Goal: Task Accomplishment & Management: Manage account settings

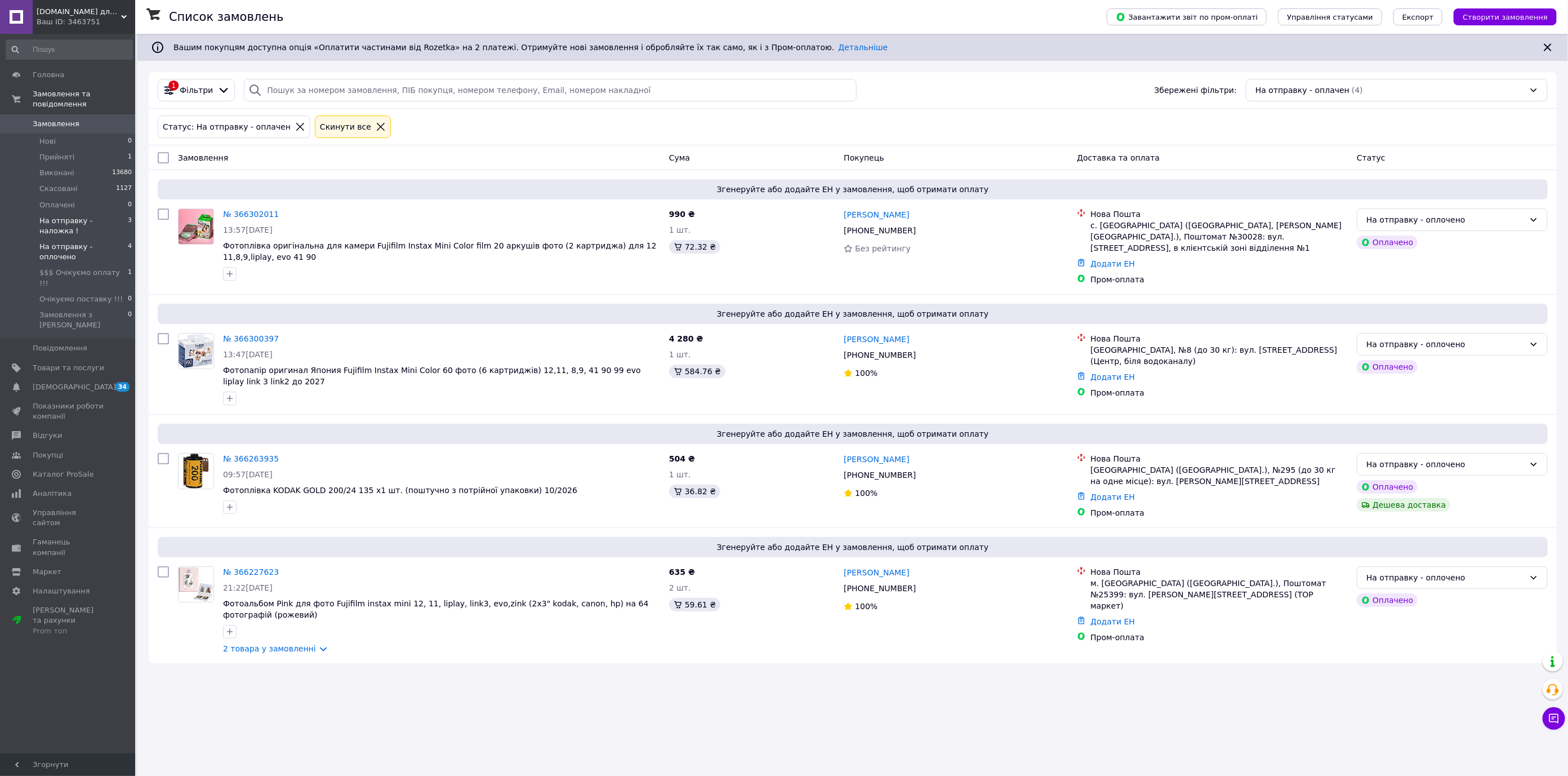
click at [74, 216] on span "На отправку - наложка !" at bounding box center [83, 226] width 88 height 20
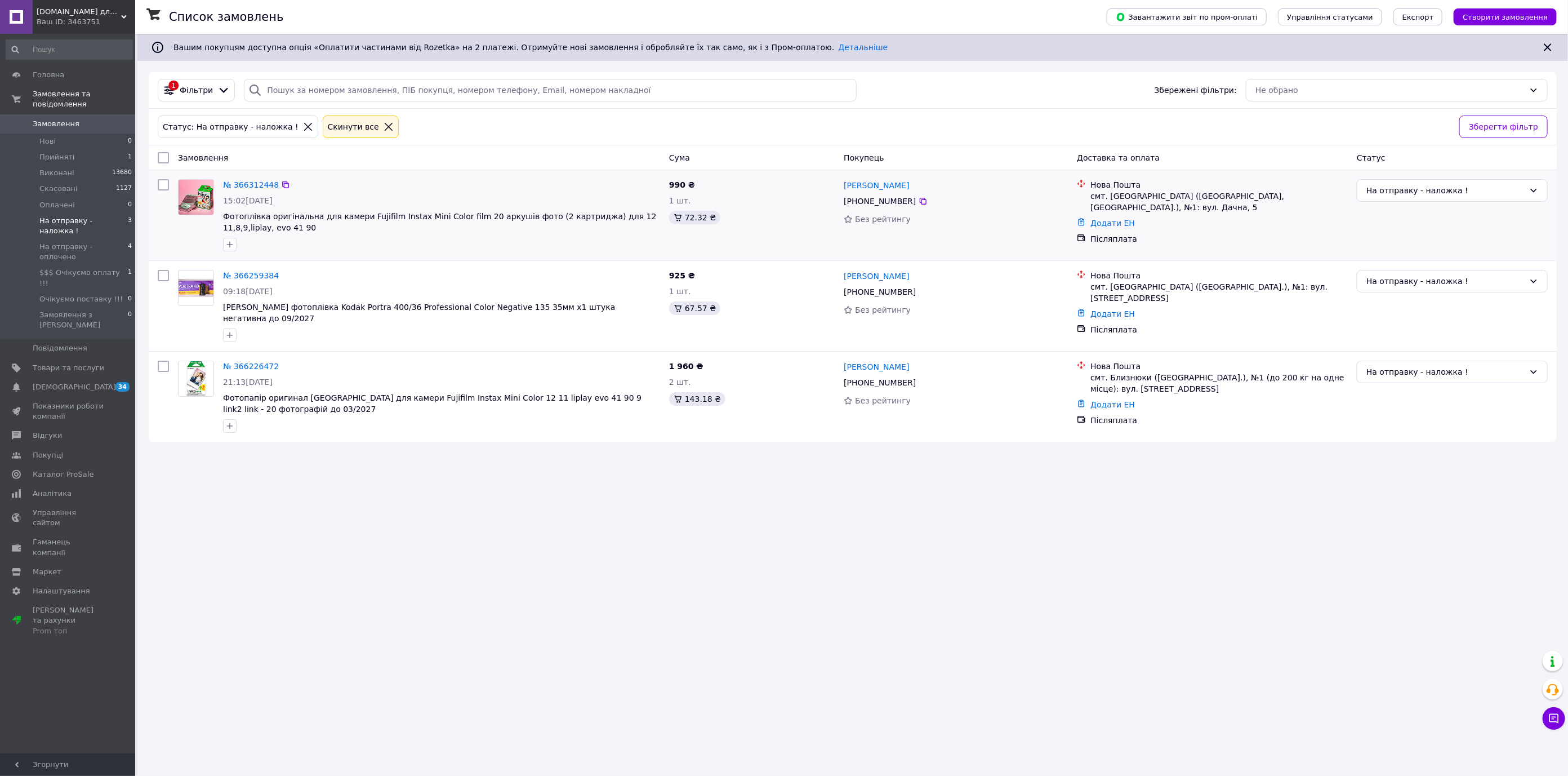
click at [250, 179] on div "№ 366312448" at bounding box center [251, 185] width 58 height 14
click at [254, 186] on link "№ 366312448" at bounding box center [250, 184] width 56 height 9
click at [250, 362] on link "№ 366226472" at bounding box center [250, 366] width 56 height 9
click at [92, 242] on span "На отправку - оплочено" at bounding box center [83, 252] width 88 height 20
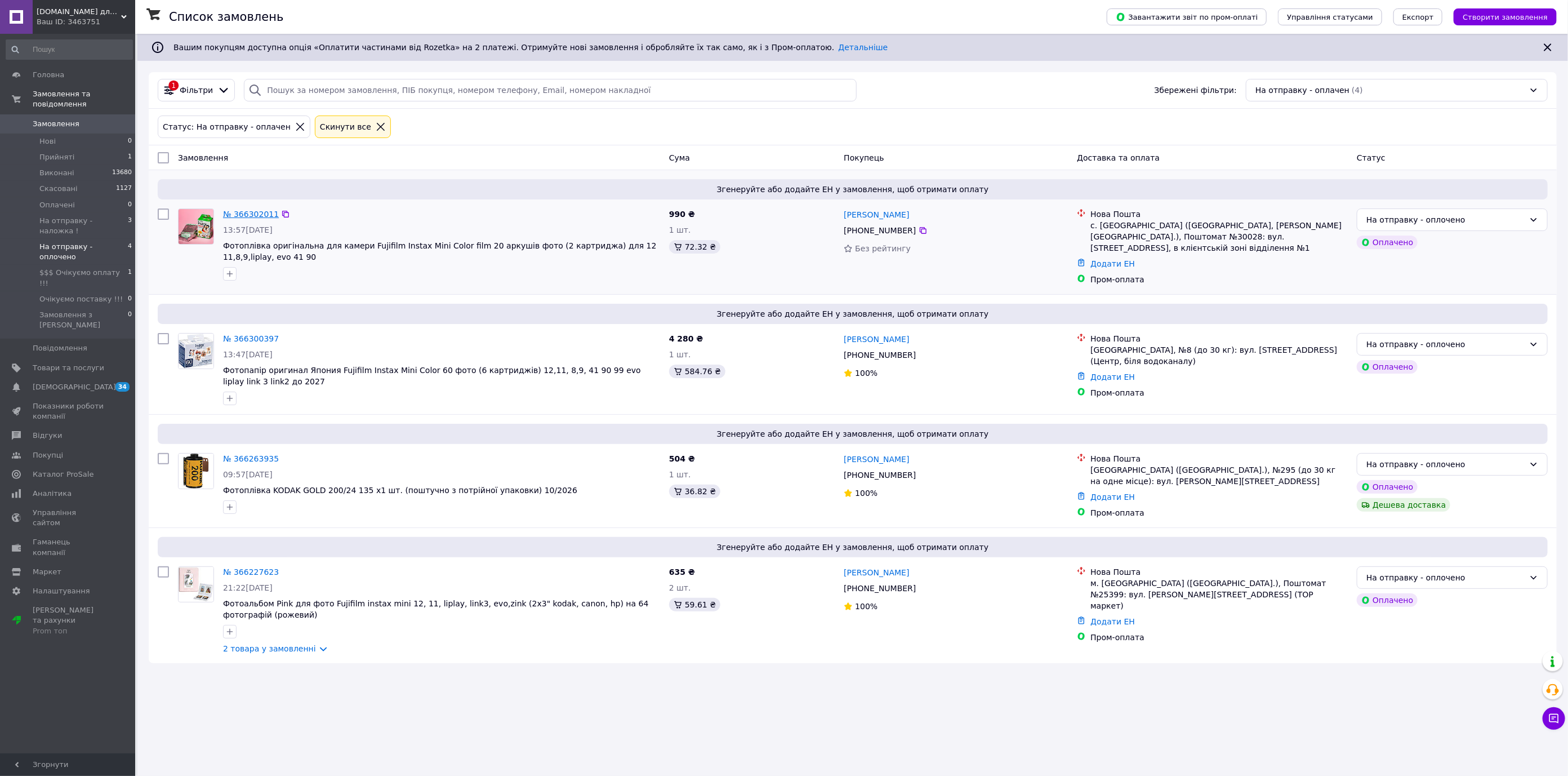
click at [237, 211] on link "№ 366302011" at bounding box center [250, 213] width 56 height 9
click at [250, 341] on link "№ 366300397" at bounding box center [250, 338] width 56 height 9
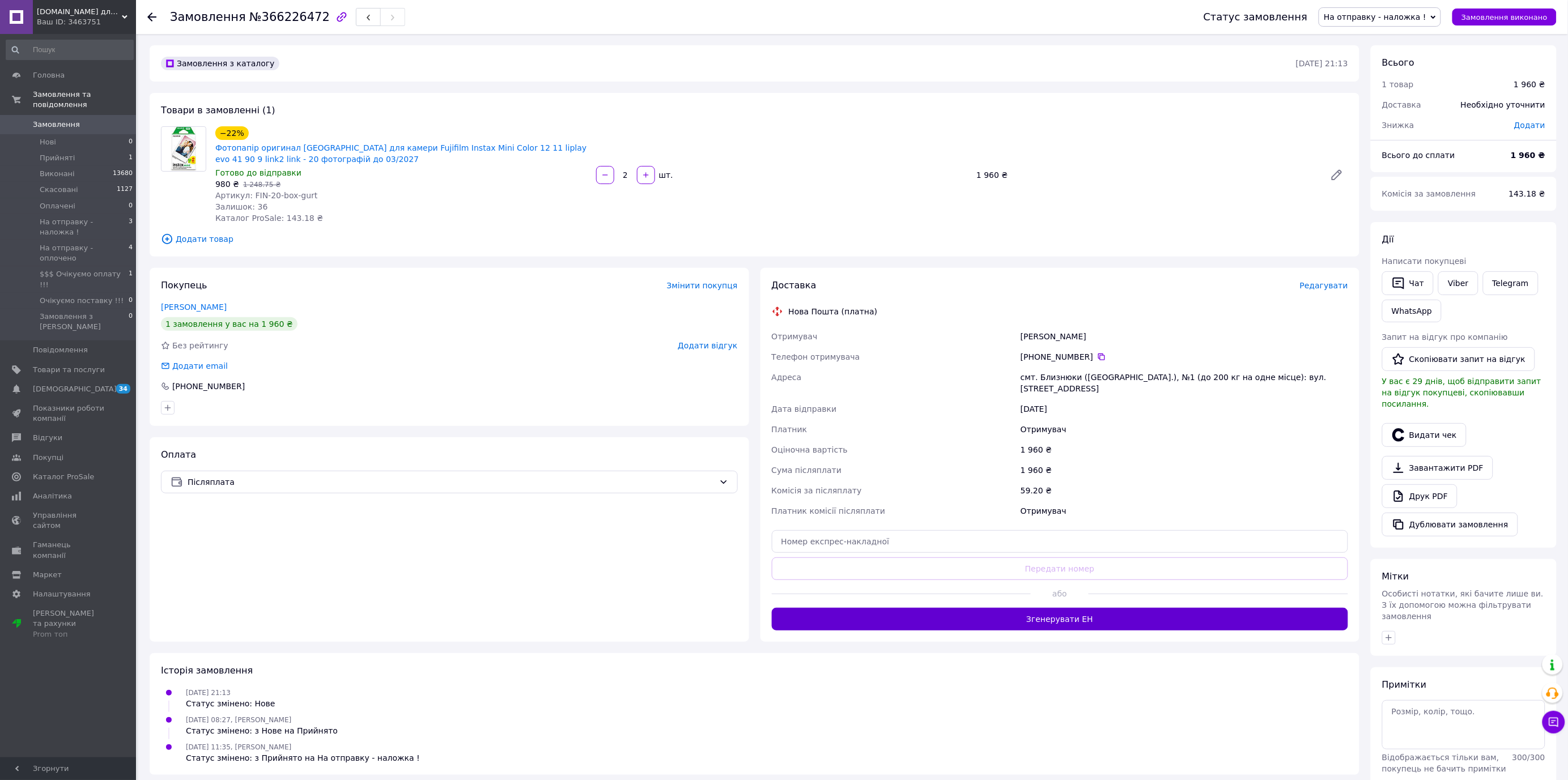
click at [1091, 608] on button "Згенерувати ЕН" at bounding box center [1061, 619] width 577 height 22
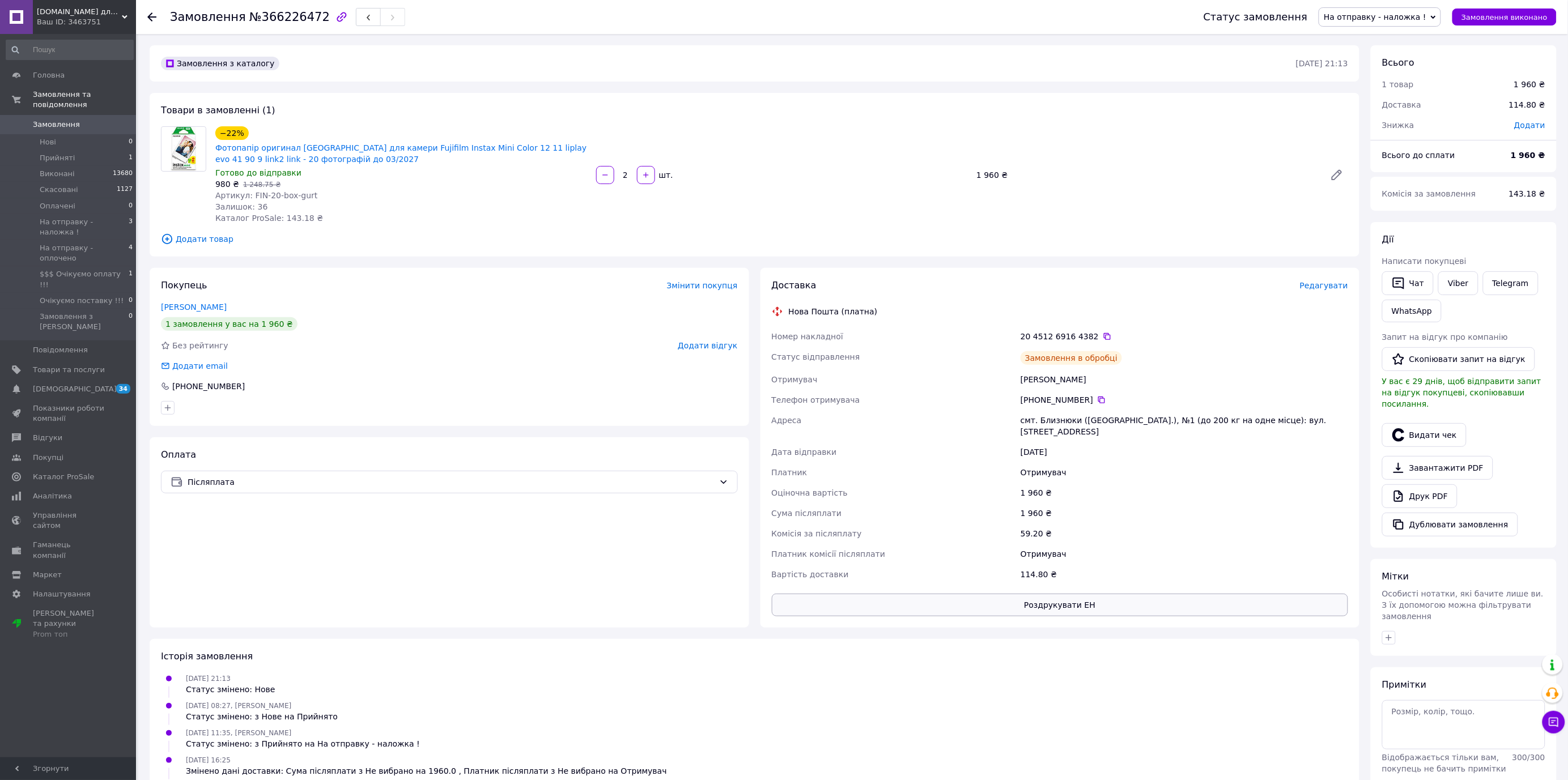
click at [1046, 596] on button "Роздрукувати ЕН" at bounding box center [1061, 605] width 577 height 22
drag, startPoint x: 1493, startPoint y: 14, endPoint x: 1458, endPoint y: 4, distance: 36.4
click at [1493, 14] on span "Замовлення виконано" at bounding box center [1504, 17] width 86 height 9
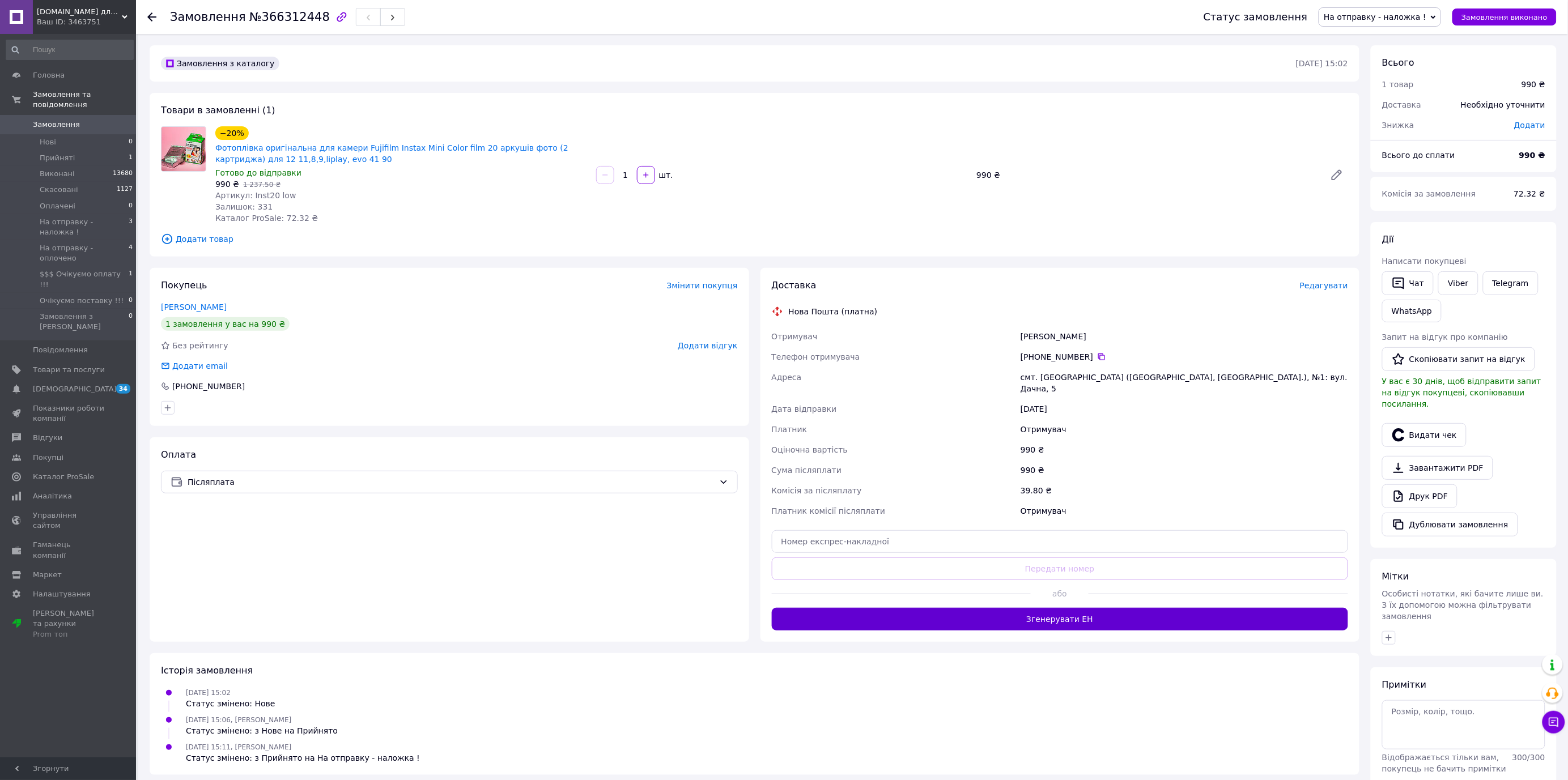
click at [1043, 608] on button "Згенерувати ЕН" at bounding box center [1061, 619] width 577 height 22
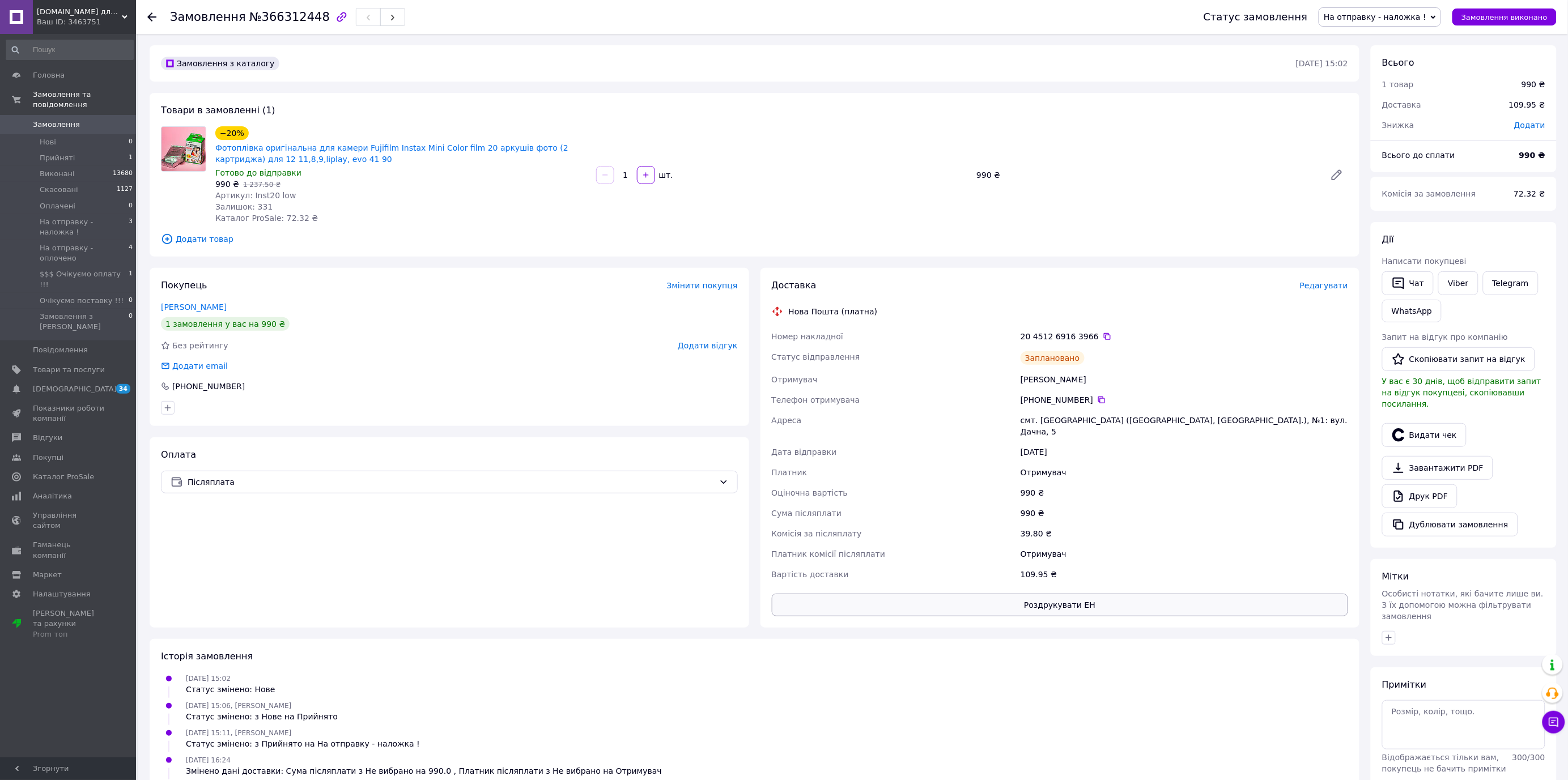
click at [1095, 598] on button "Роздрукувати ЕН" at bounding box center [1061, 605] width 577 height 22
click at [1480, 17] on span "Замовлення виконано" at bounding box center [1504, 17] width 86 height 9
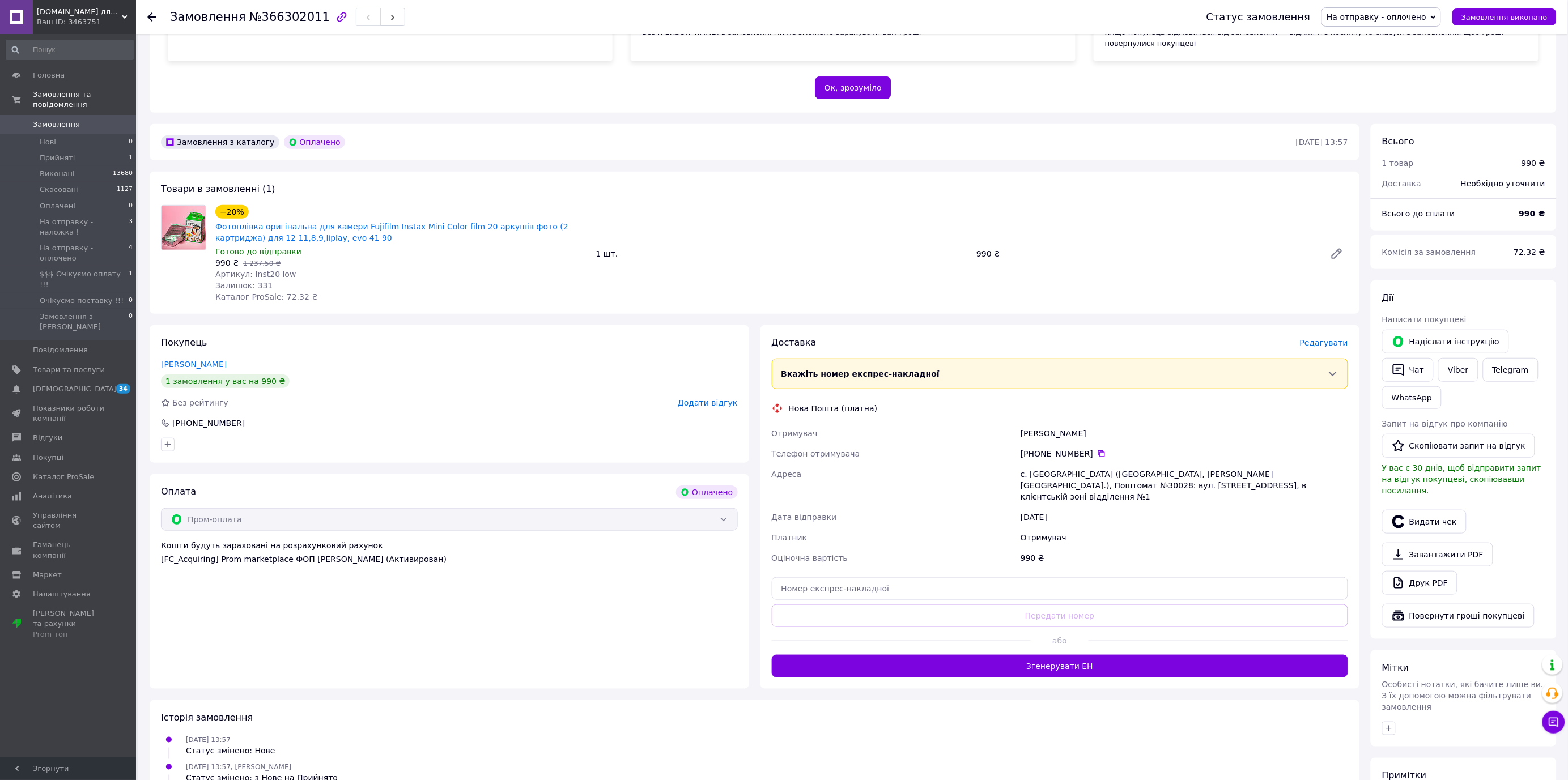
scroll to position [297, 0]
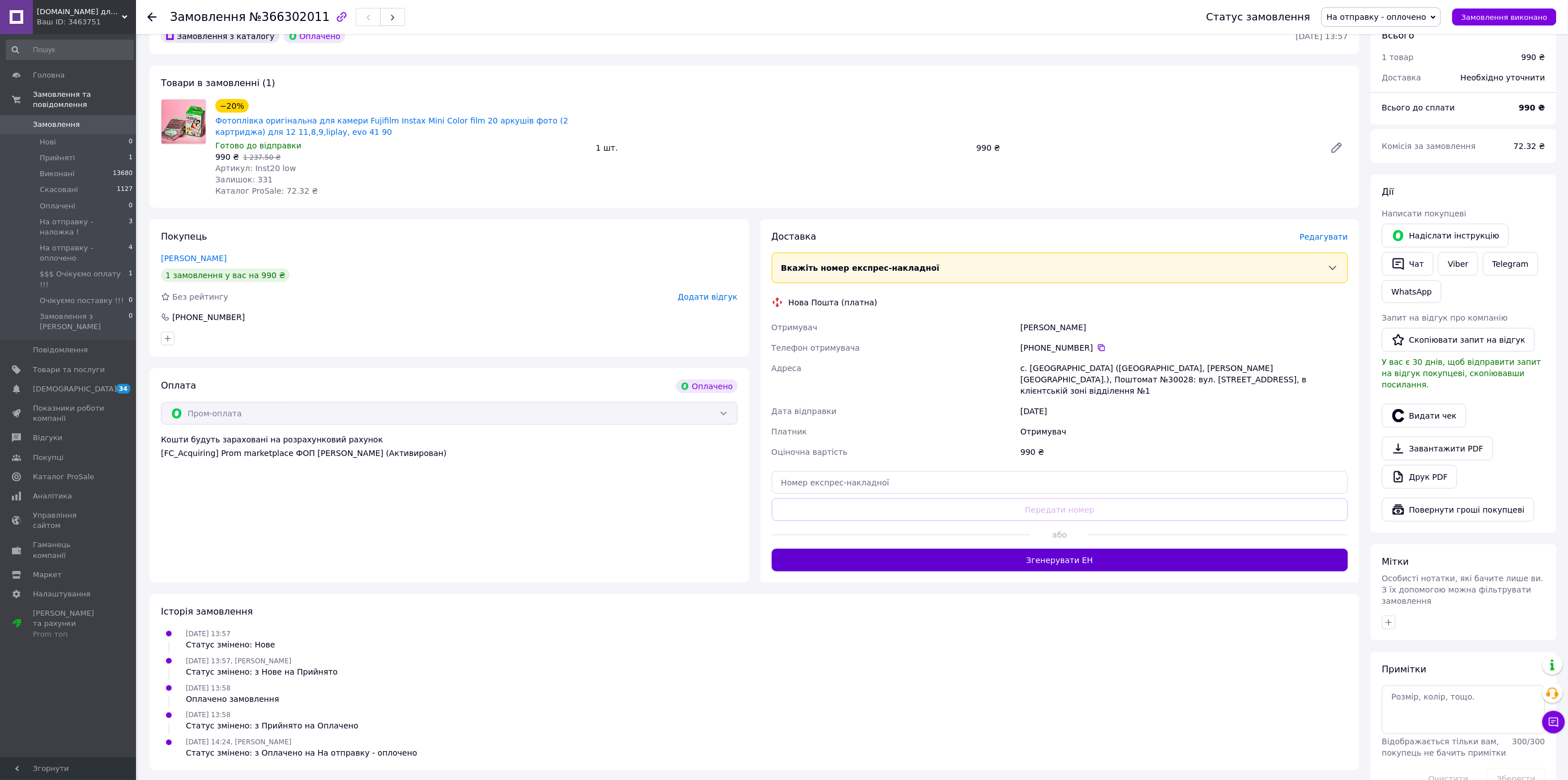
click at [1145, 549] on button "Згенерувати ЕН" at bounding box center [1061, 560] width 577 height 22
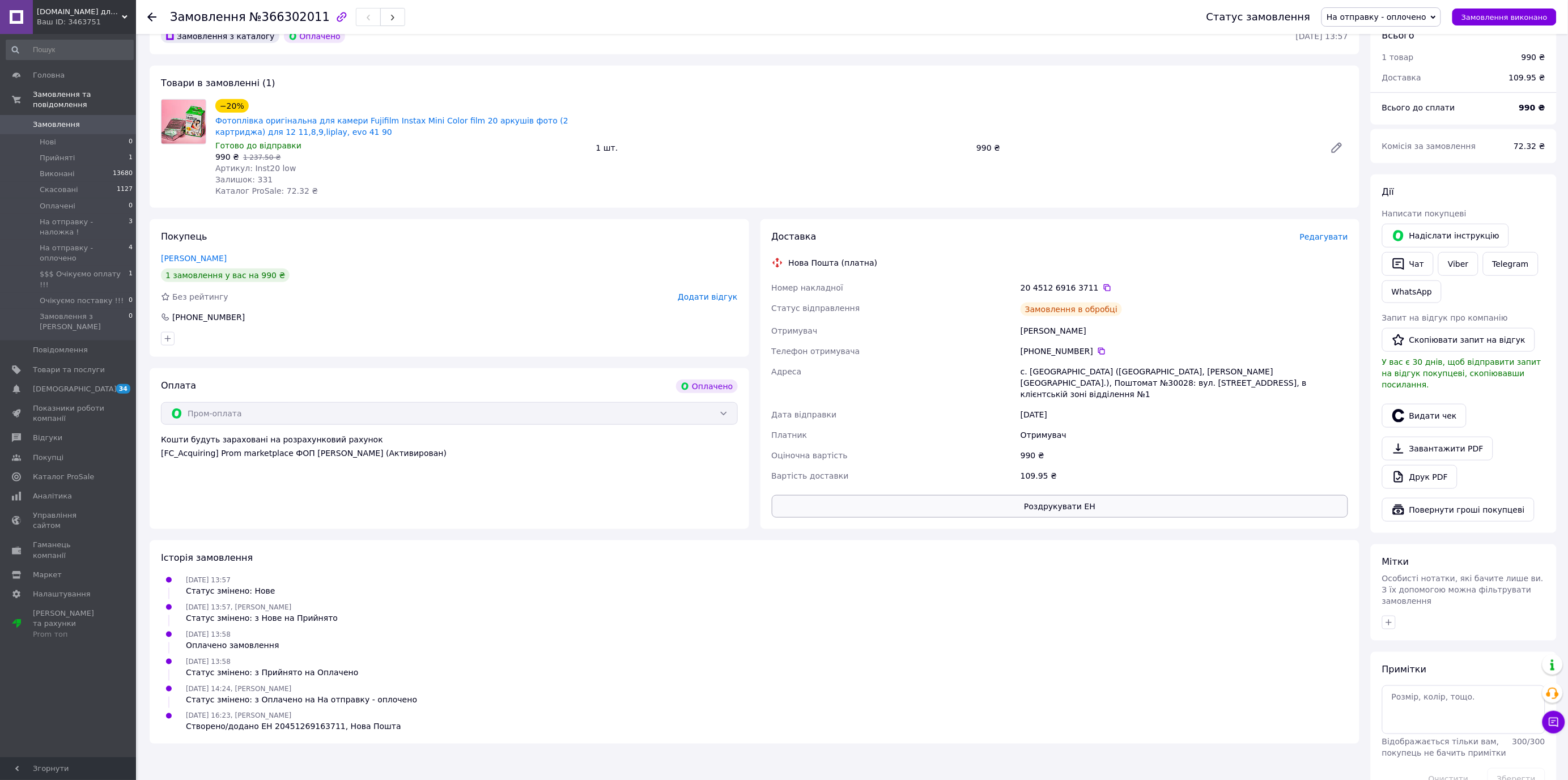
click at [1074, 495] on button "Роздрукувати ЕН" at bounding box center [1061, 506] width 577 height 22
click at [1506, 22] on button "Замовлення виконано" at bounding box center [1505, 17] width 105 height 17
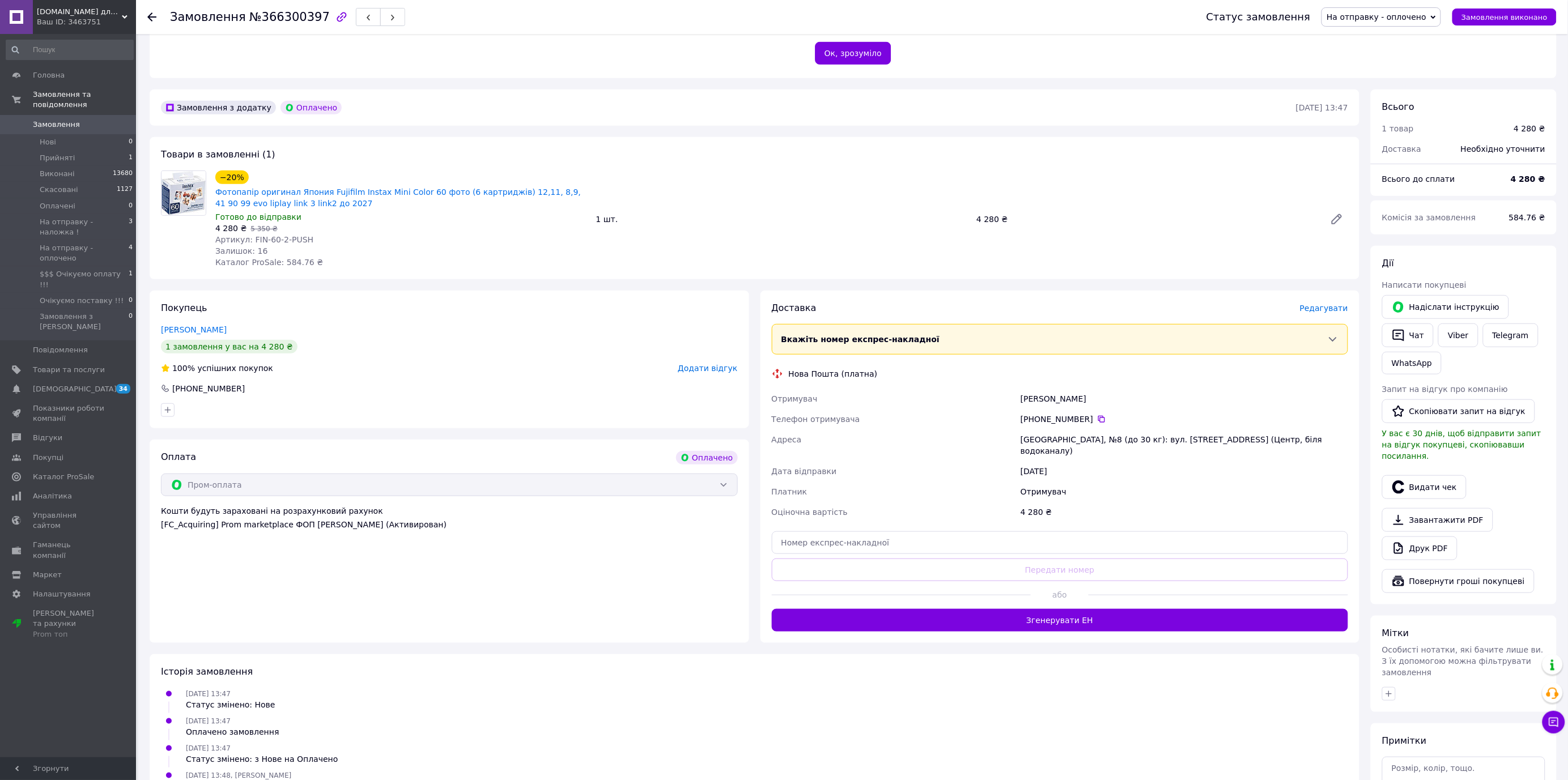
scroll to position [297, 0]
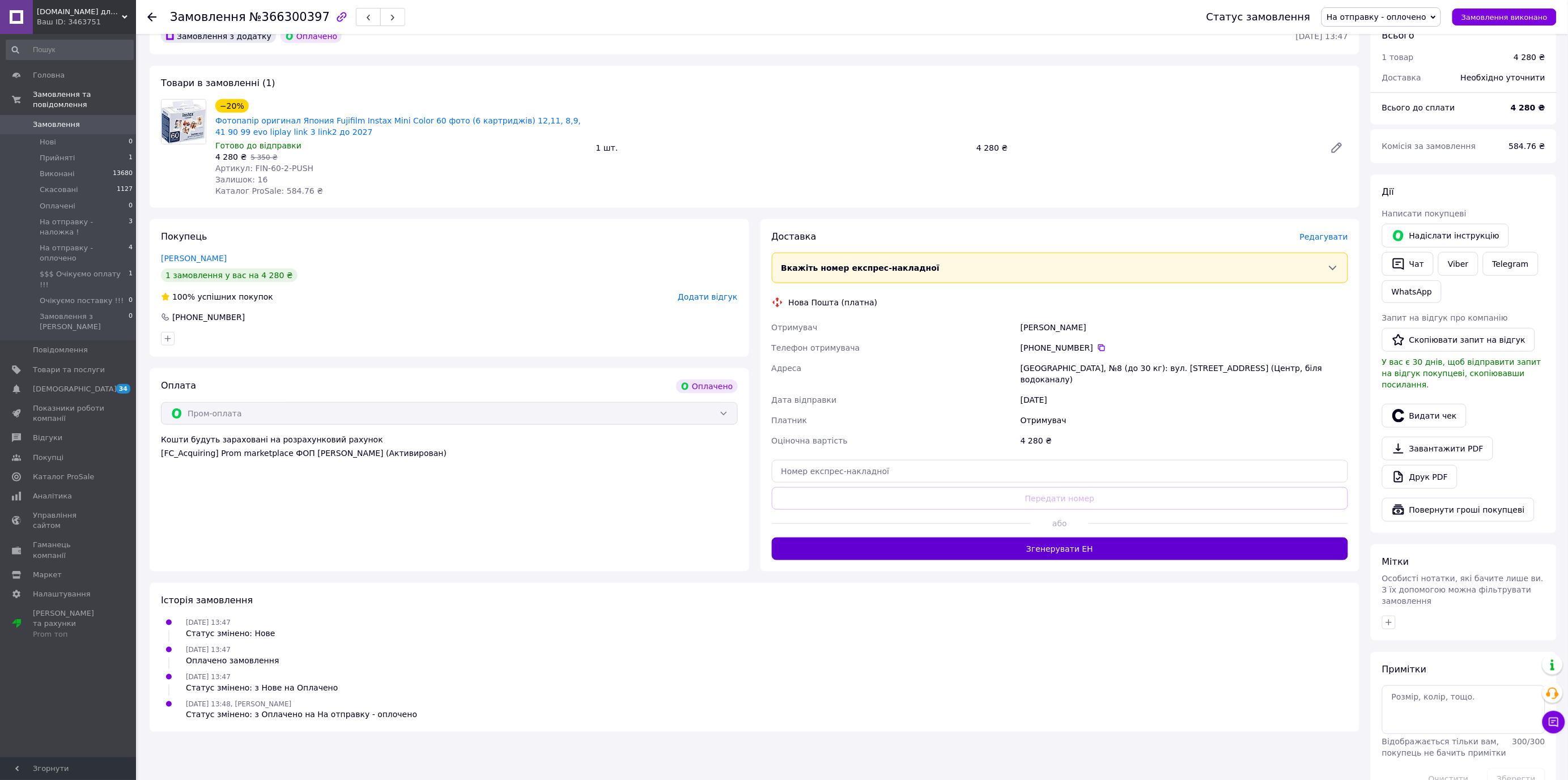
click at [1087, 538] on button "Згенерувати ЕН" at bounding box center [1061, 549] width 577 height 22
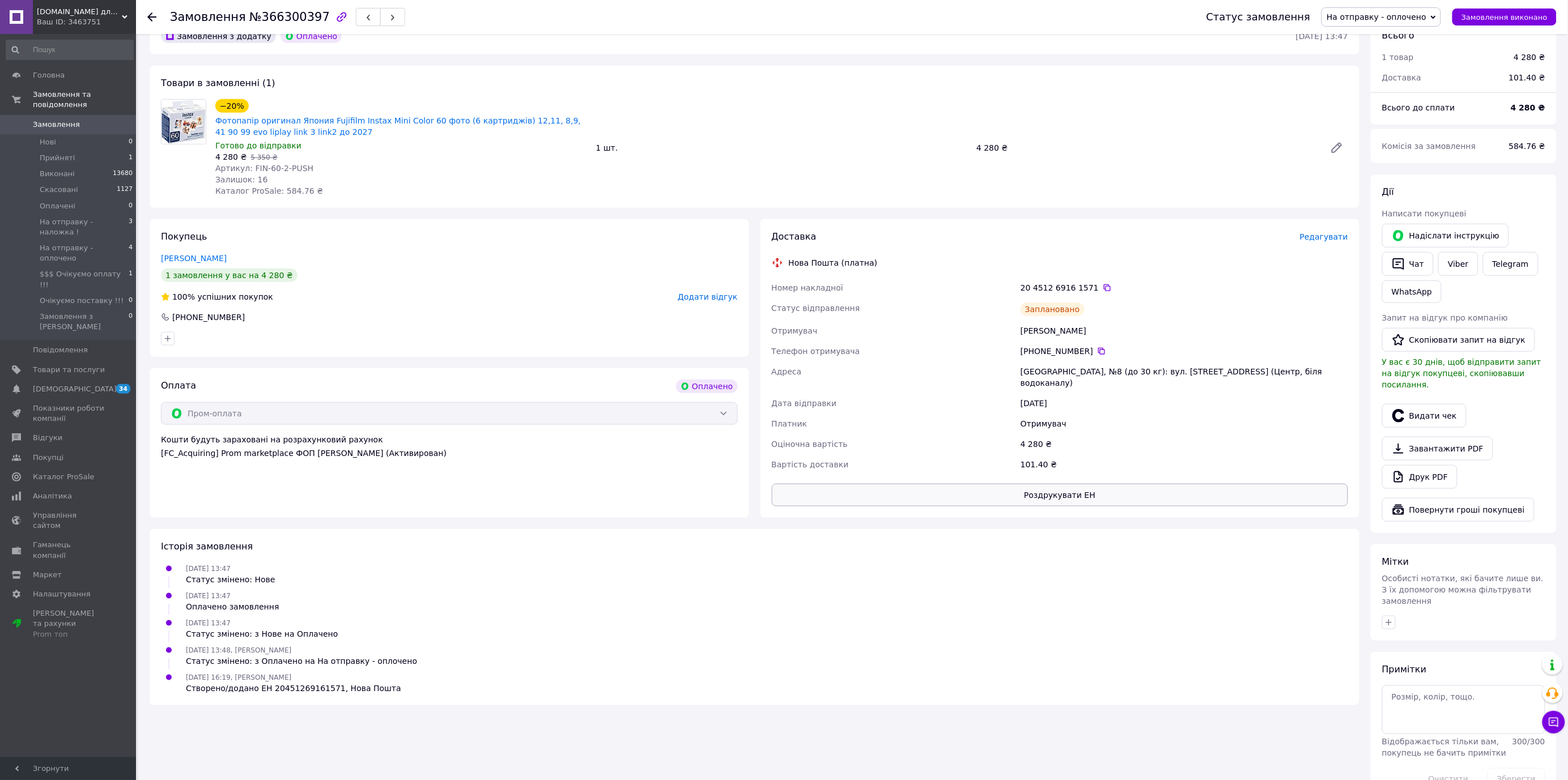
click at [1080, 484] on button "Роздрукувати ЕН" at bounding box center [1061, 495] width 577 height 22
drag, startPoint x: 1475, startPoint y: 14, endPoint x: 1458, endPoint y: 14, distance: 17.0
click at [1475, 15] on span "Замовлення виконано" at bounding box center [1504, 17] width 86 height 9
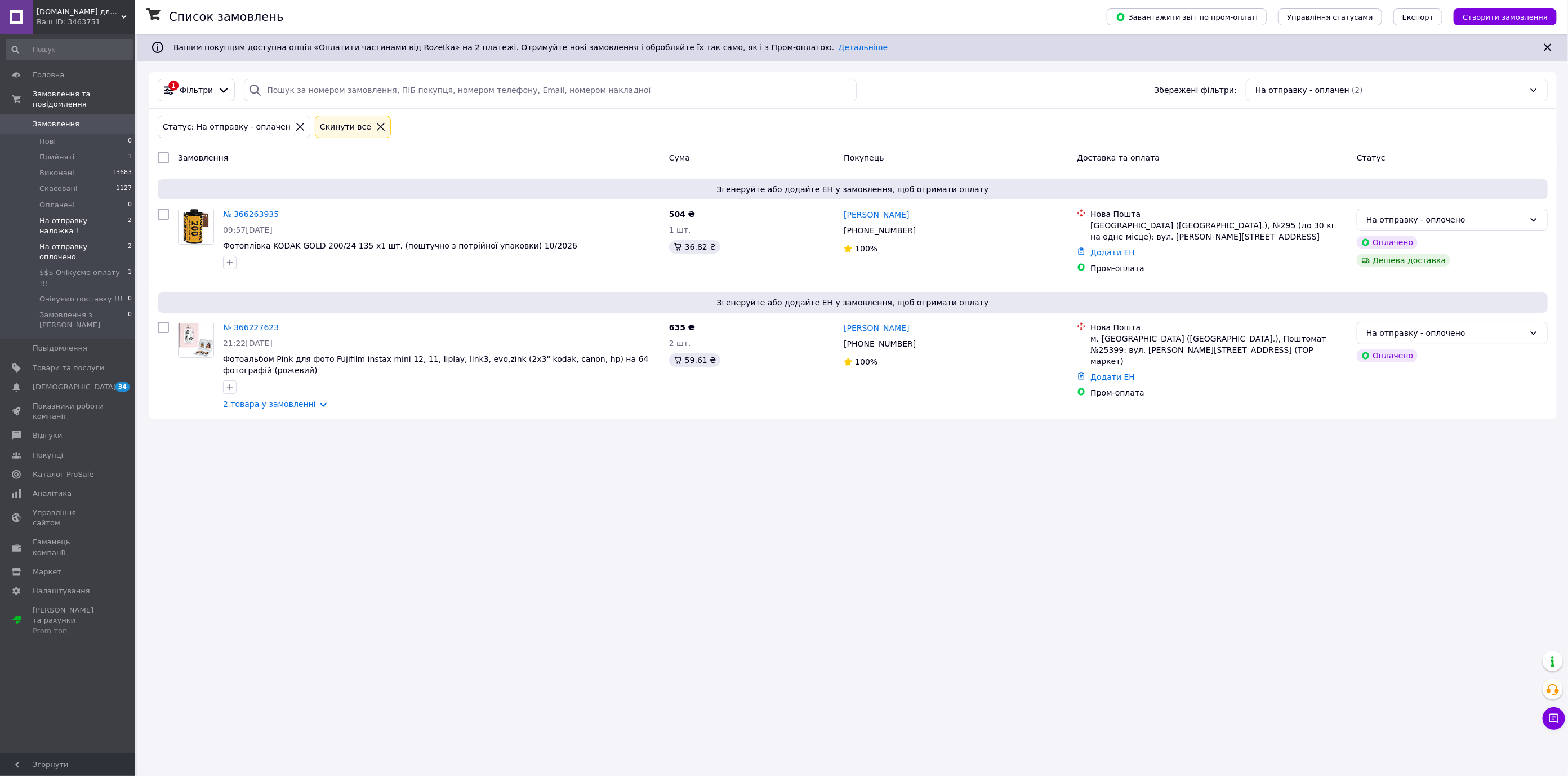
click at [87, 216] on span "На отправку - наложка !" at bounding box center [83, 226] width 88 height 20
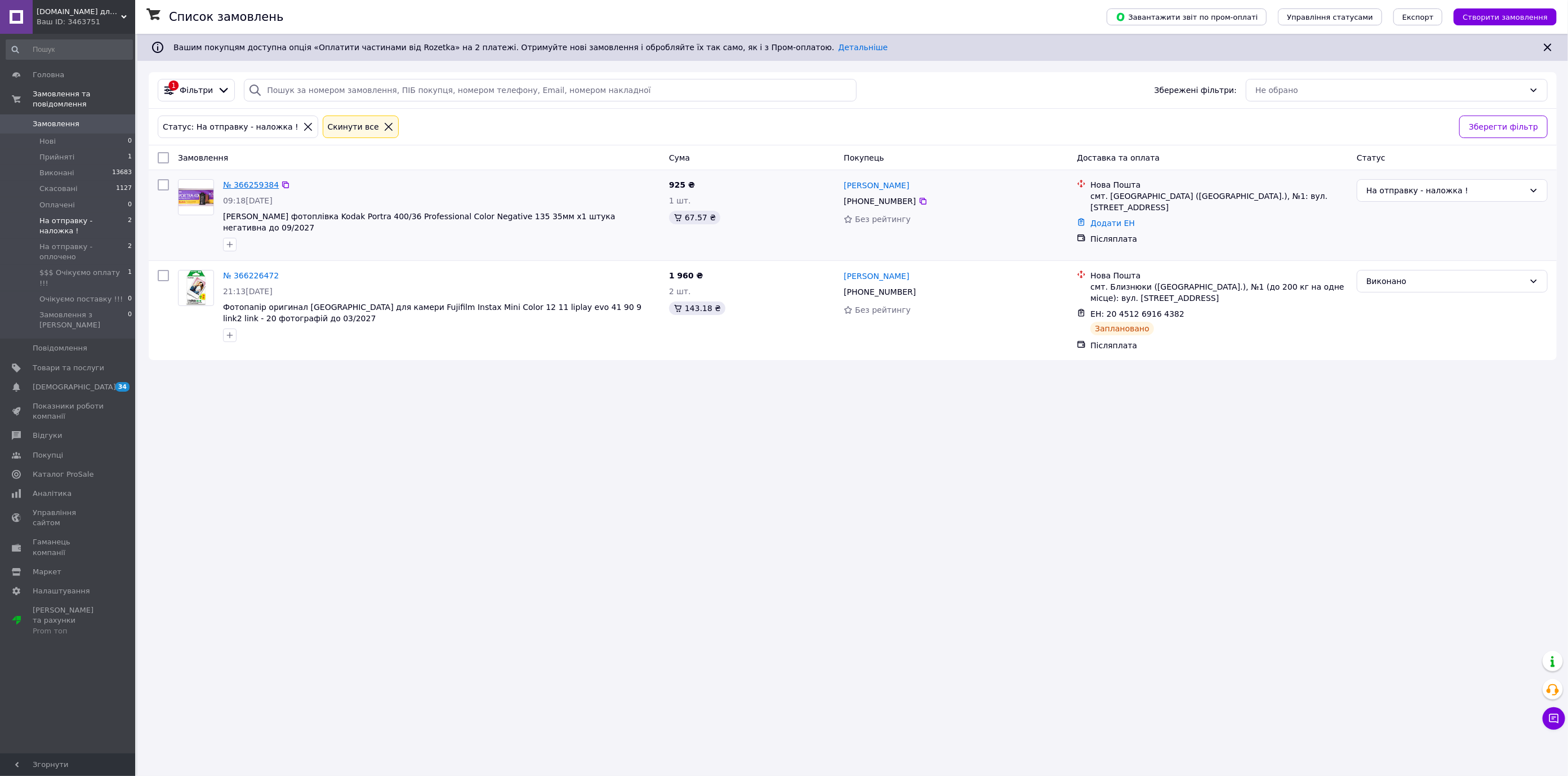
click at [257, 184] on link "№ 366259384" at bounding box center [250, 184] width 56 height 9
click at [106, 242] on span "На отправку - оплочено" at bounding box center [83, 252] width 88 height 20
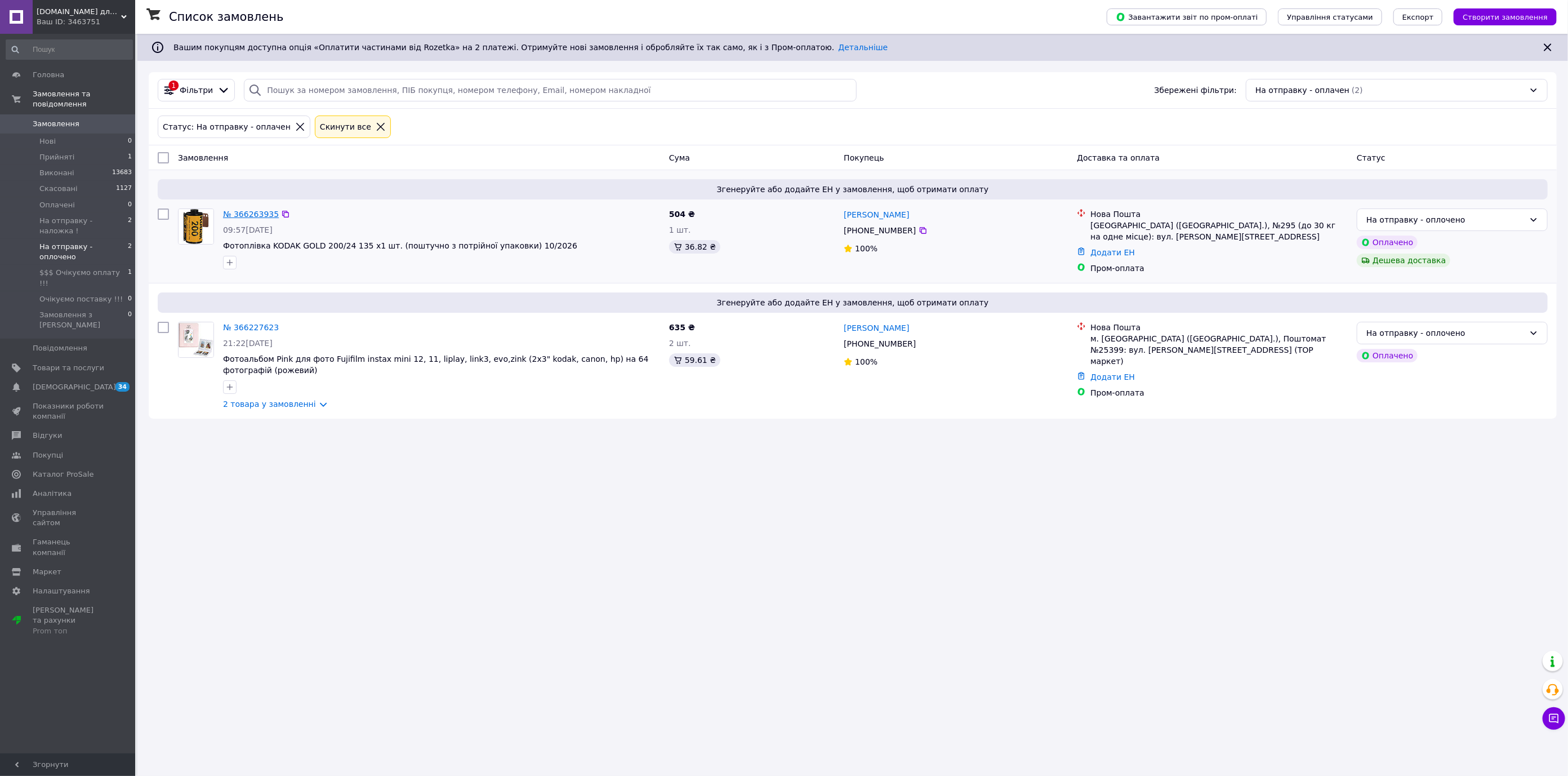
click at [234, 212] on link "№ 366263935" at bounding box center [250, 213] width 56 height 9
click at [256, 322] on div "№ 366227623" at bounding box center [251, 328] width 58 height 14
click at [255, 327] on link "№ 366227623" at bounding box center [250, 327] width 56 height 9
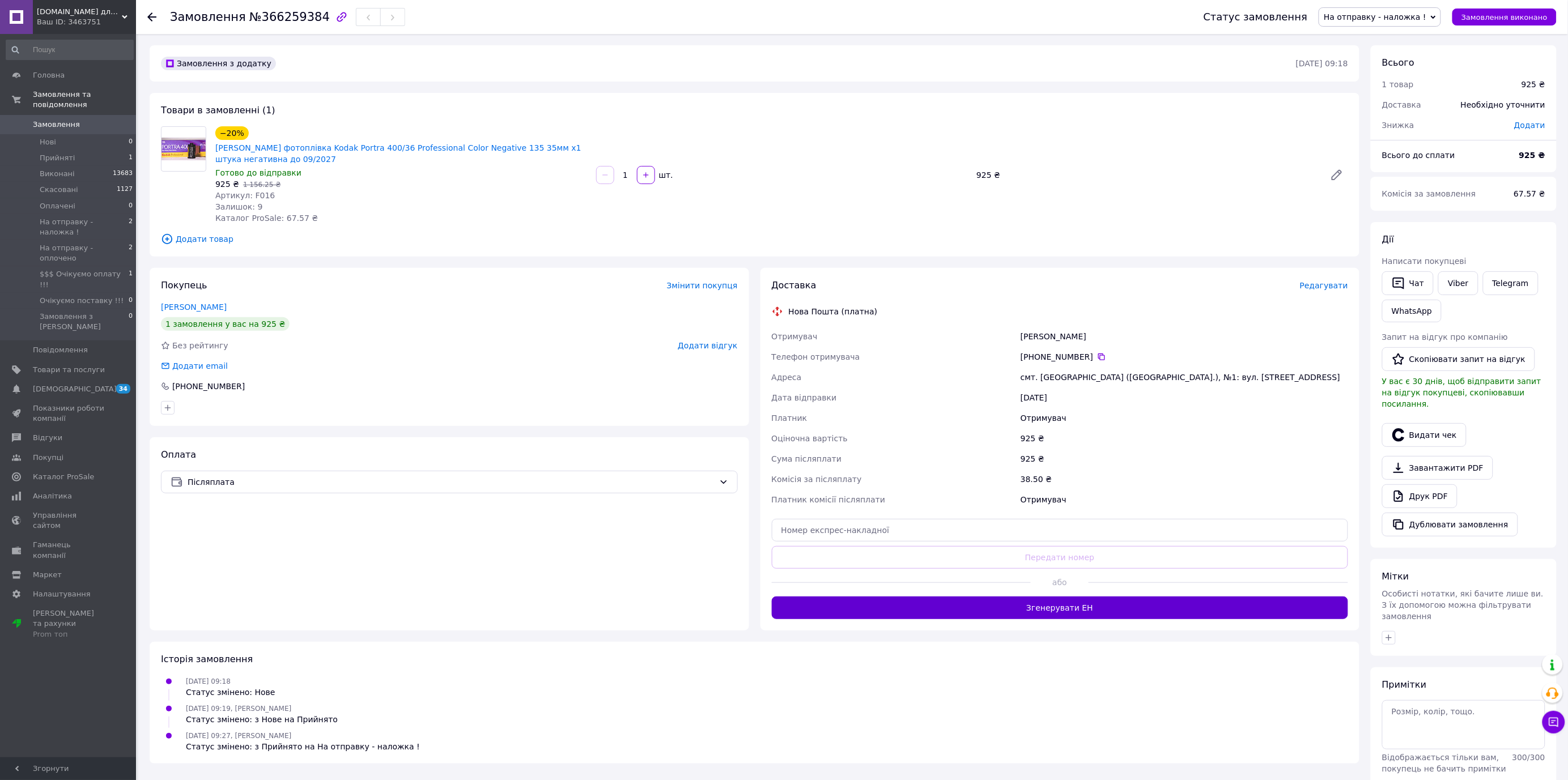
click at [1037, 604] on button "Згенерувати ЕН" at bounding box center [1061, 608] width 577 height 22
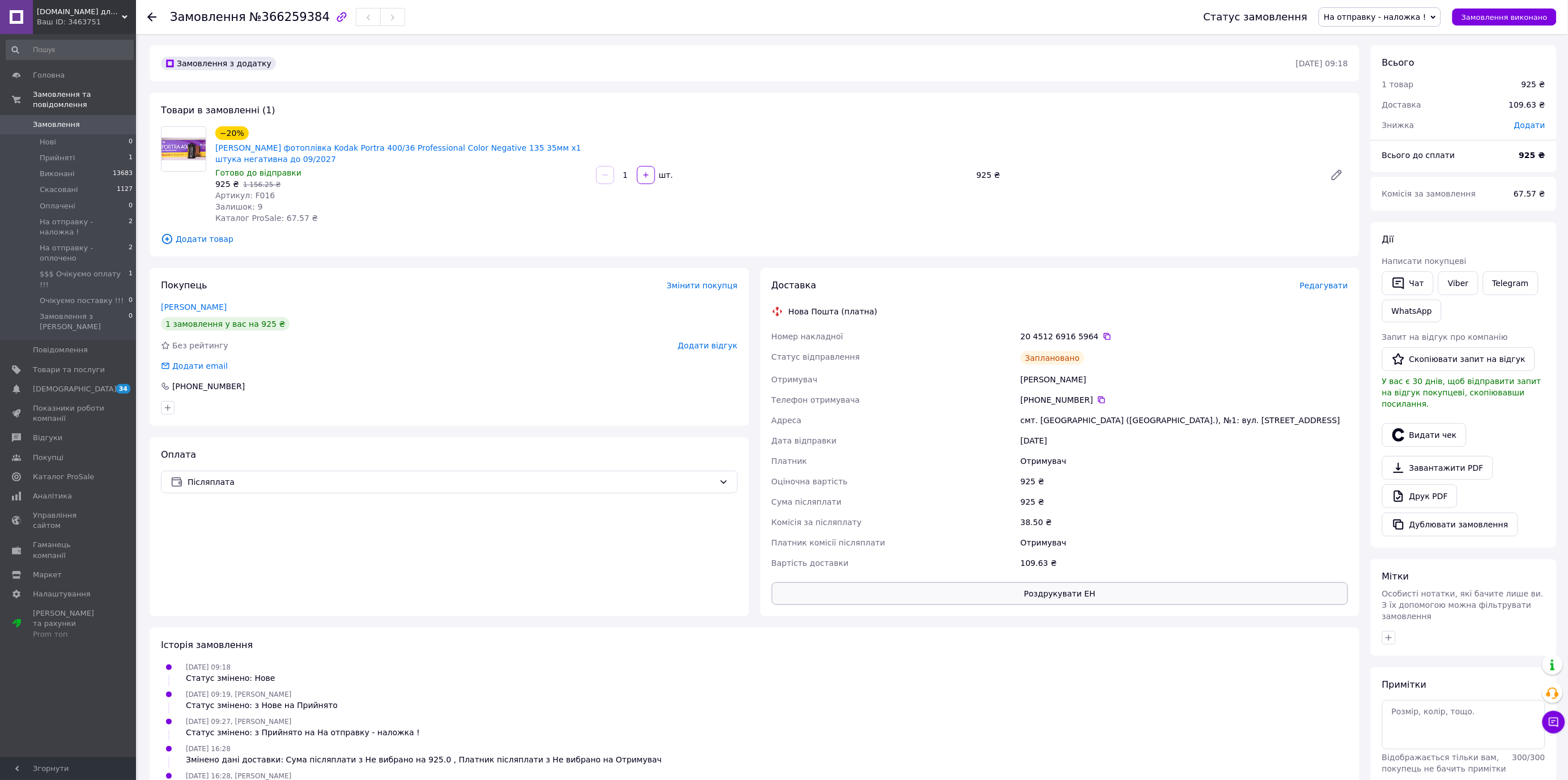
click at [1089, 597] on button "Роздрукувати ЕН" at bounding box center [1061, 593] width 577 height 22
click at [1539, 16] on span "Замовлення виконано" at bounding box center [1504, 17] width 86 height 9
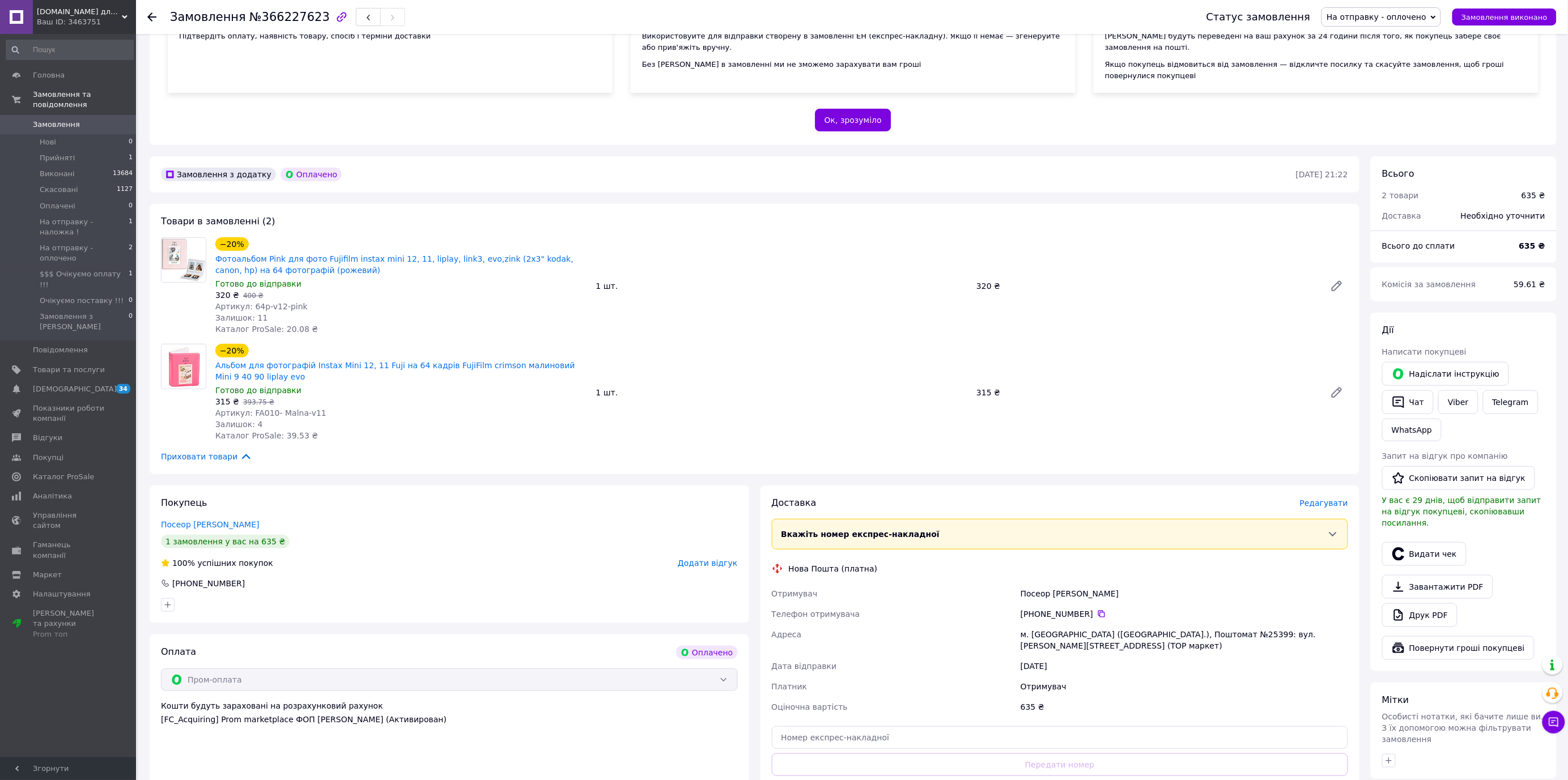
scroll to position [252, 0]
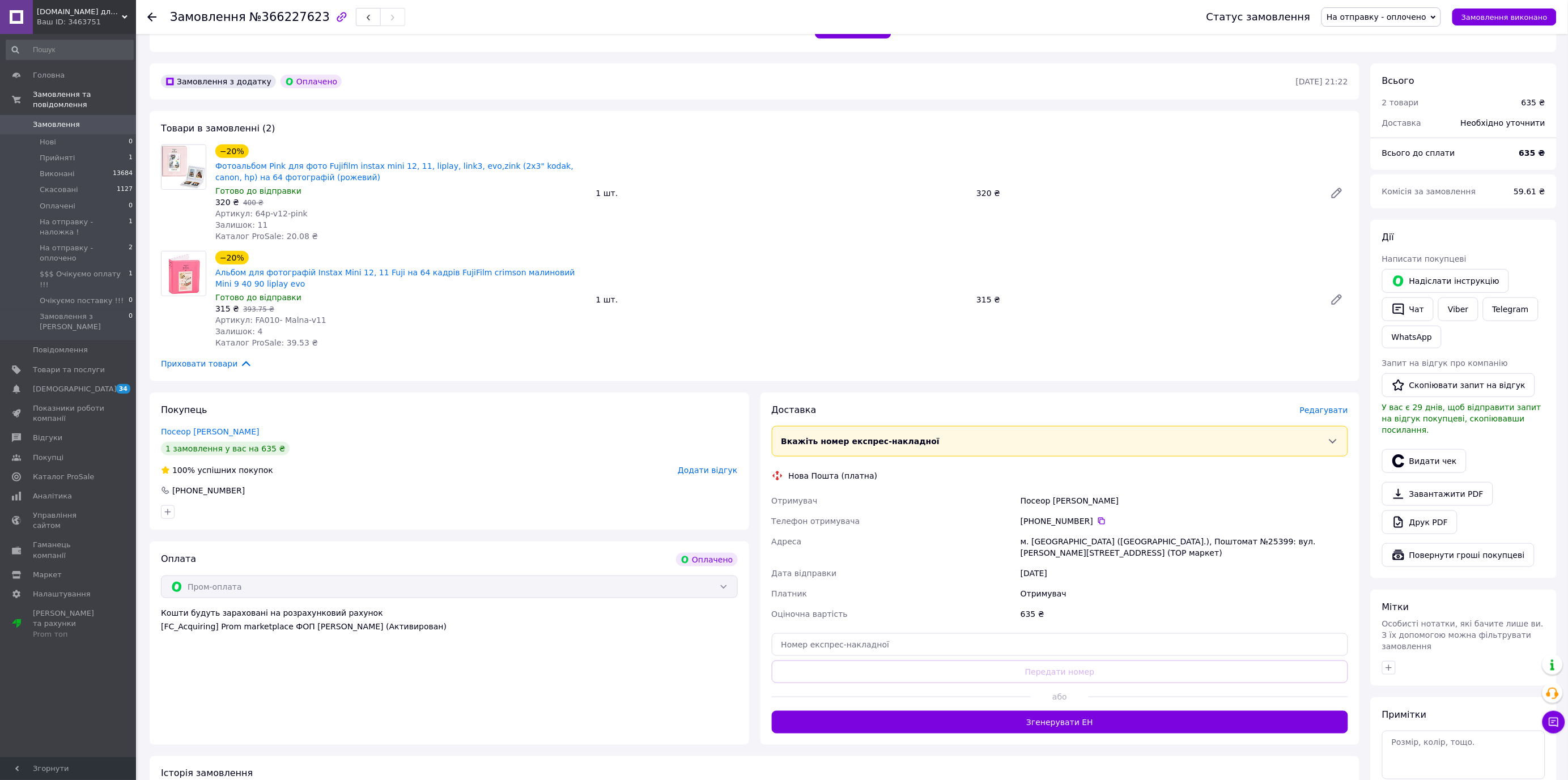
click at [1085, 711] on button "Згенерувати ЕН" at bounding box center [1061, 722] width 577 height 22
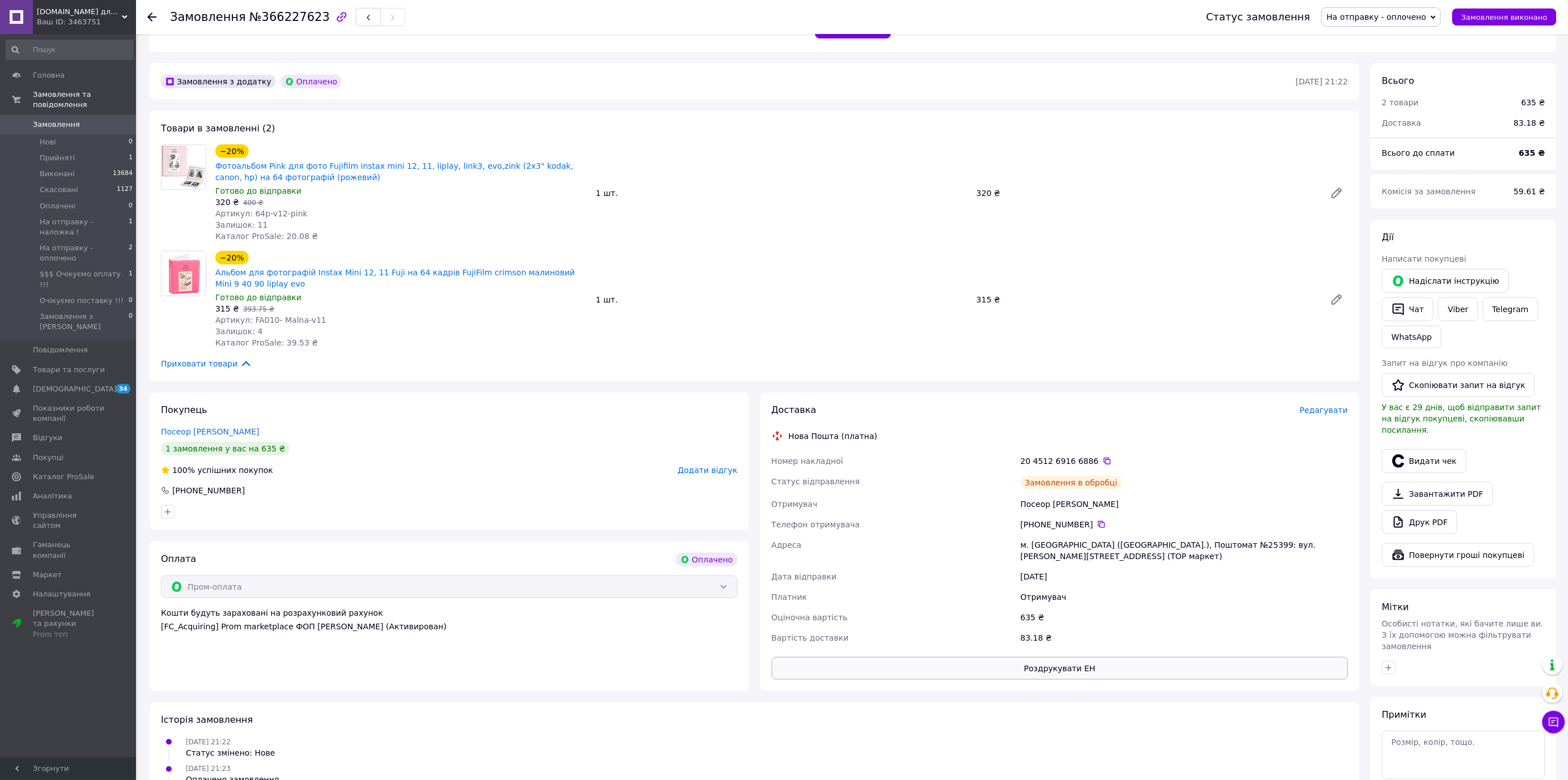
click at [1077, 657] on button "Роздрукувати ЕН" at bounding box center [1061, 668] width 577 height 22
click at [1525, 15] on span "Замовлення виконано" at bounding box center [1504, 17] width 86 height 9
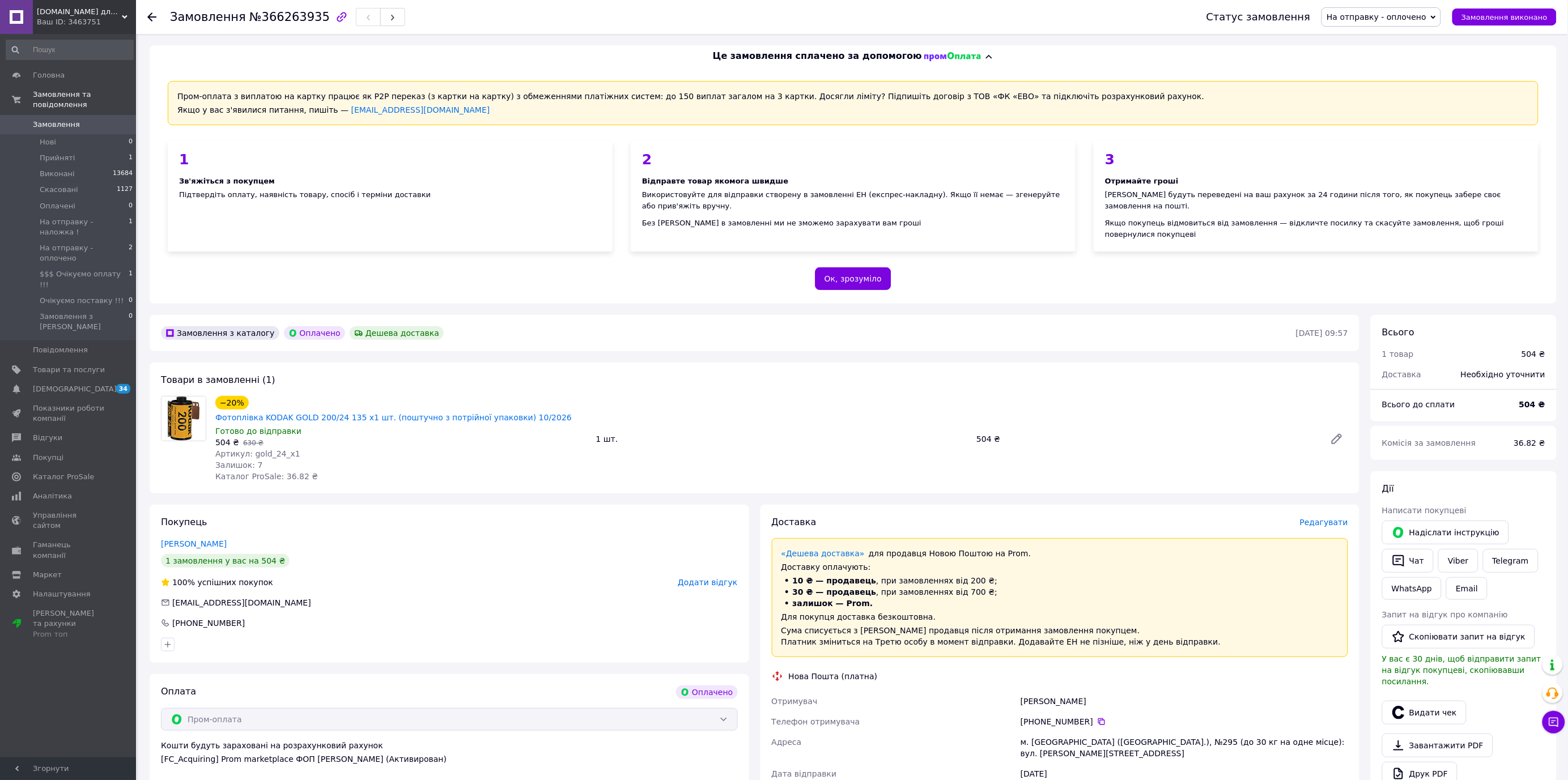
scroll to position [252, 0]
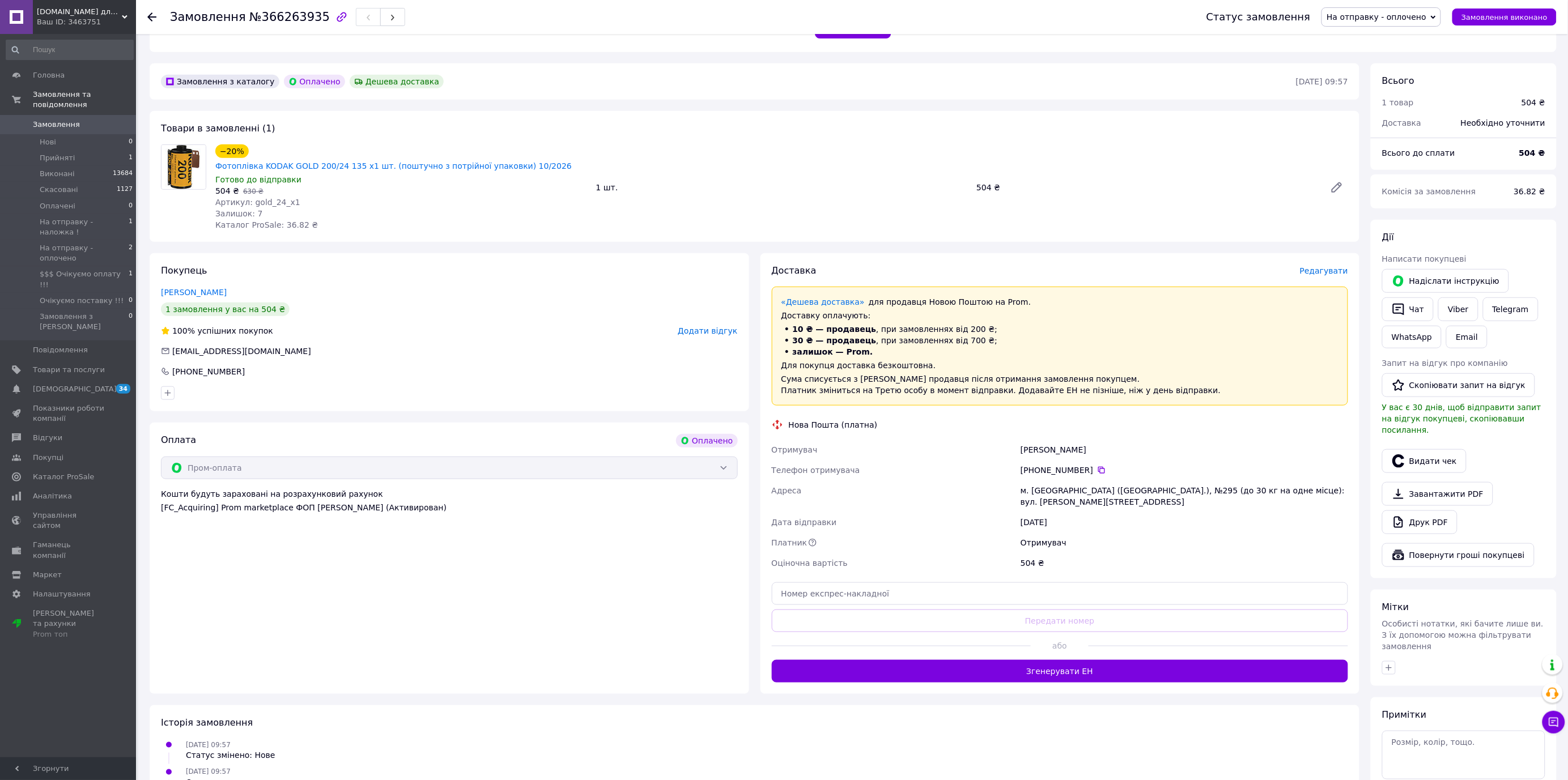
click at [1144, 632] on div at bounding box center [1218, 646] width 259 height 28
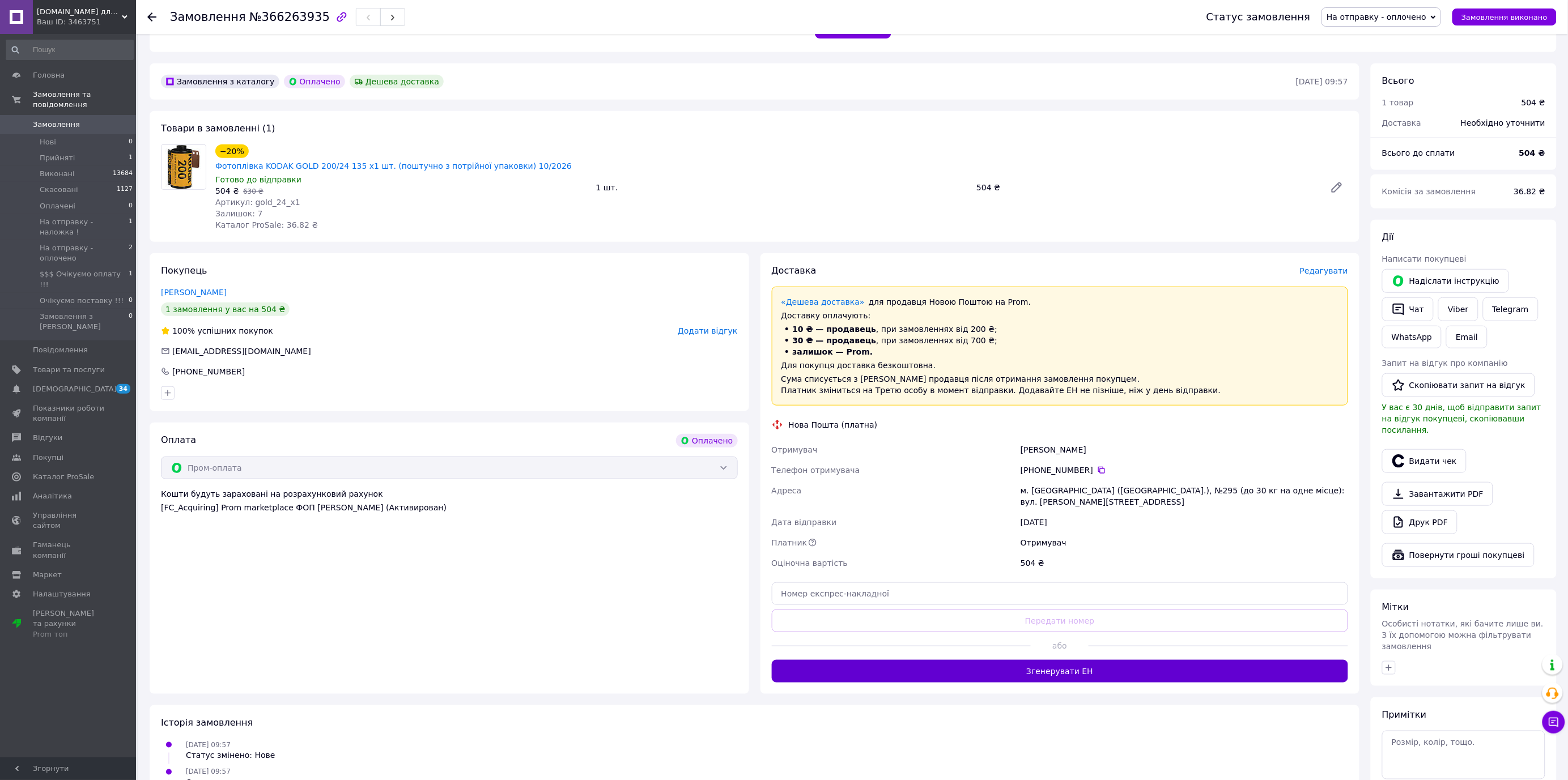
click at [1143, 660] on button "Згенерувати ЕН" at bounding box center [1061, 671] width 577 height 22
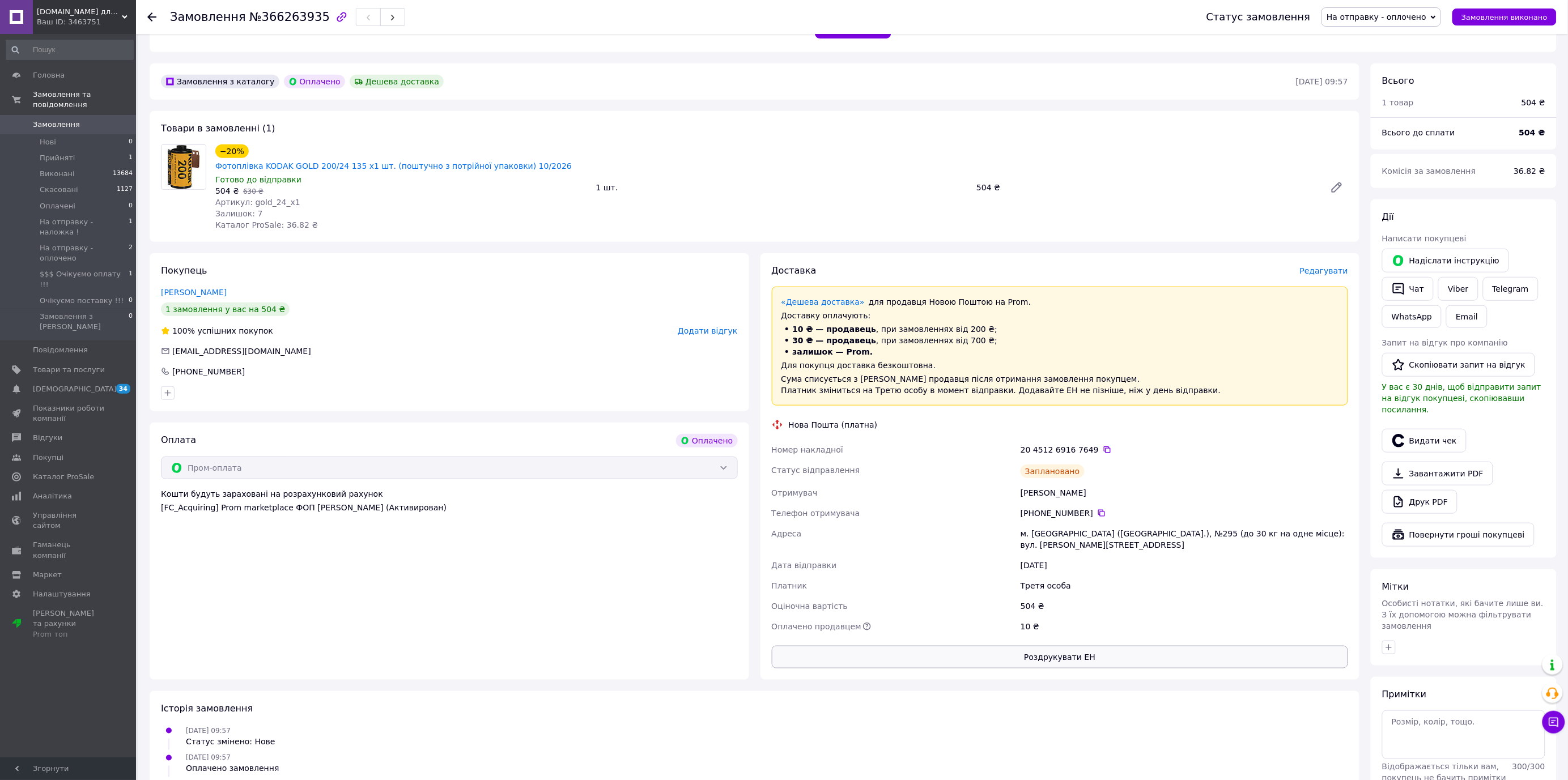
click at [1073, 646] on button "Роздрукувати ЕН" at bounding box center [1061, 656] width 577 height 22
click at [1489, 13] on span "Замовлення виконано" at bounding box center [1504, 17] width 86 height 9
